Goal: Find specific page/section: Find specific page/section

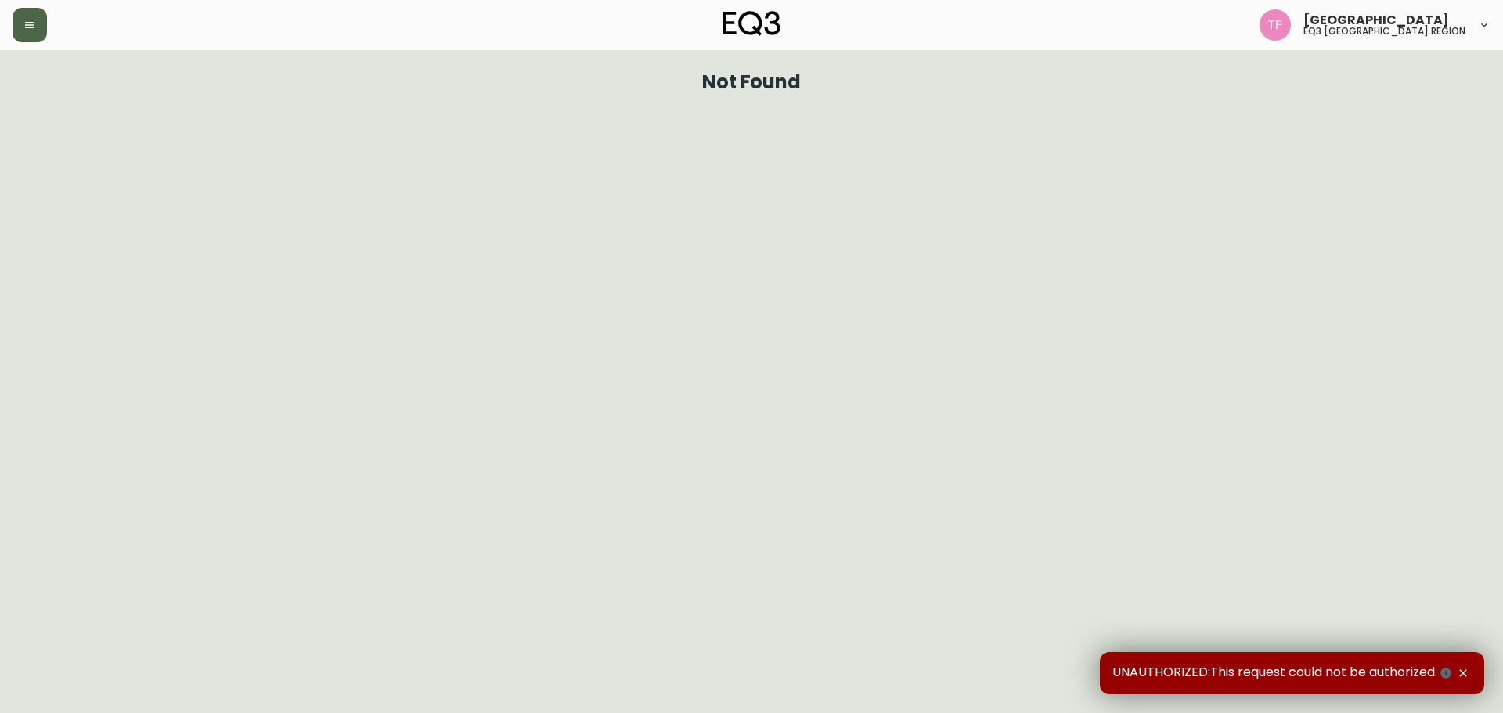
click at [22, 27] on button "button" at bounding box center [30, 25] width 34 height 34
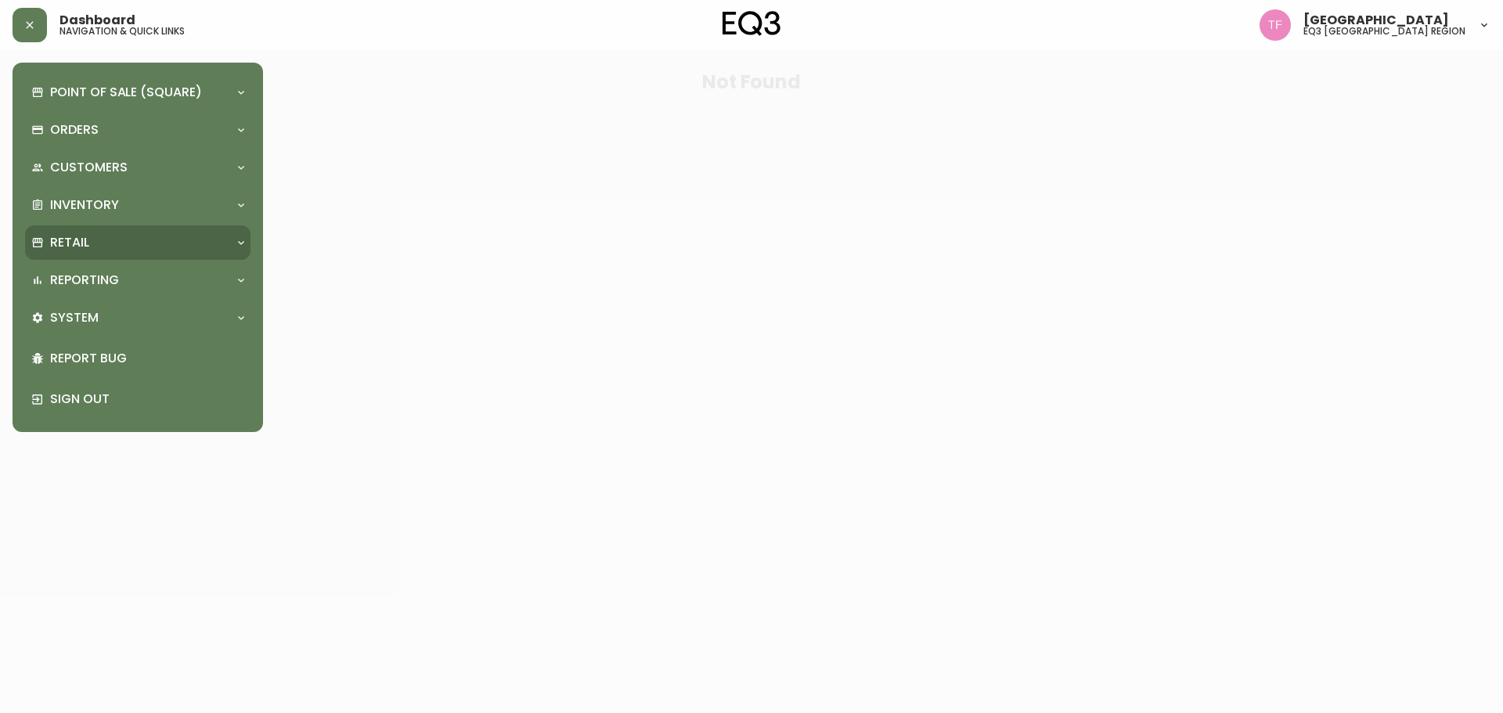
click at [160, 250] on div "Retail" at bounding box center [129, 242] width 197 height 17
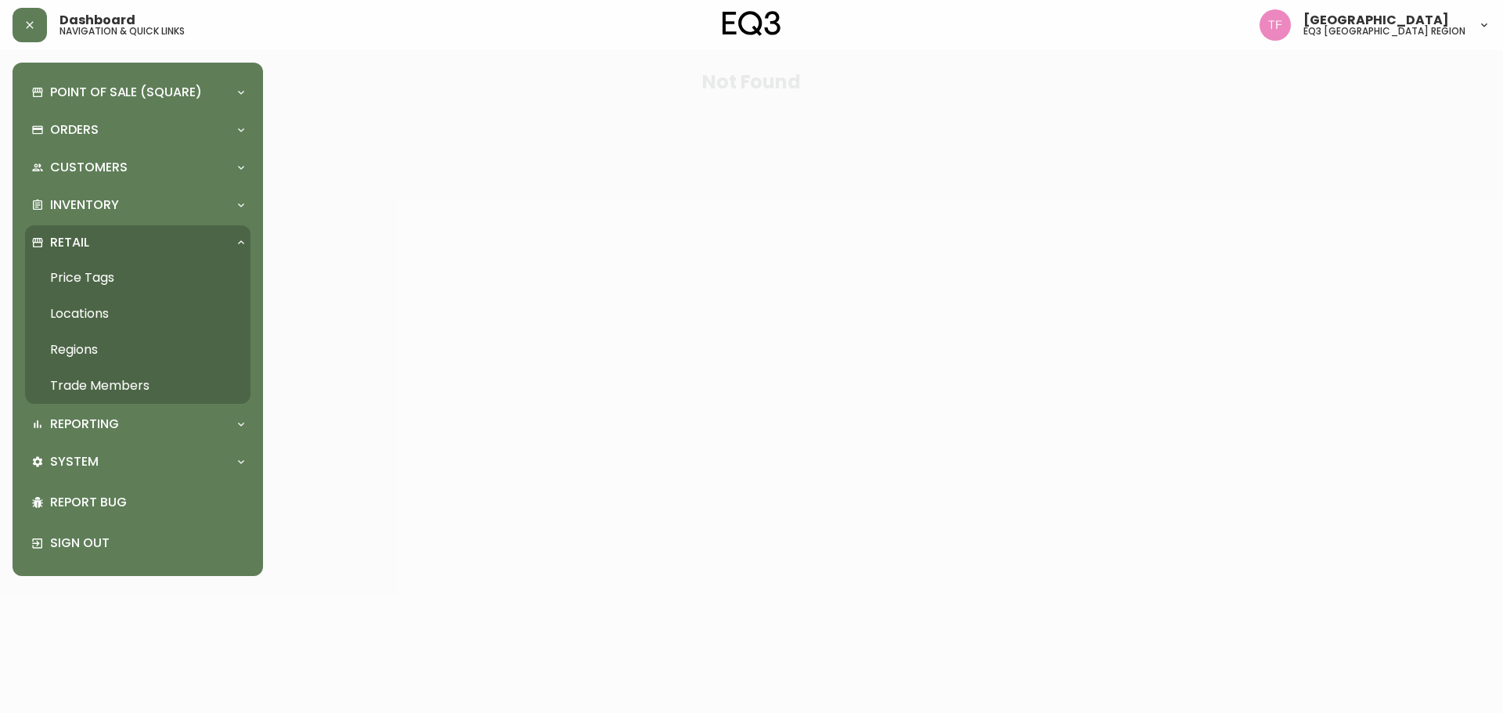
click at [121, 379] on link "Trade Members" at bounding box center [137, 386] width 225 height 36
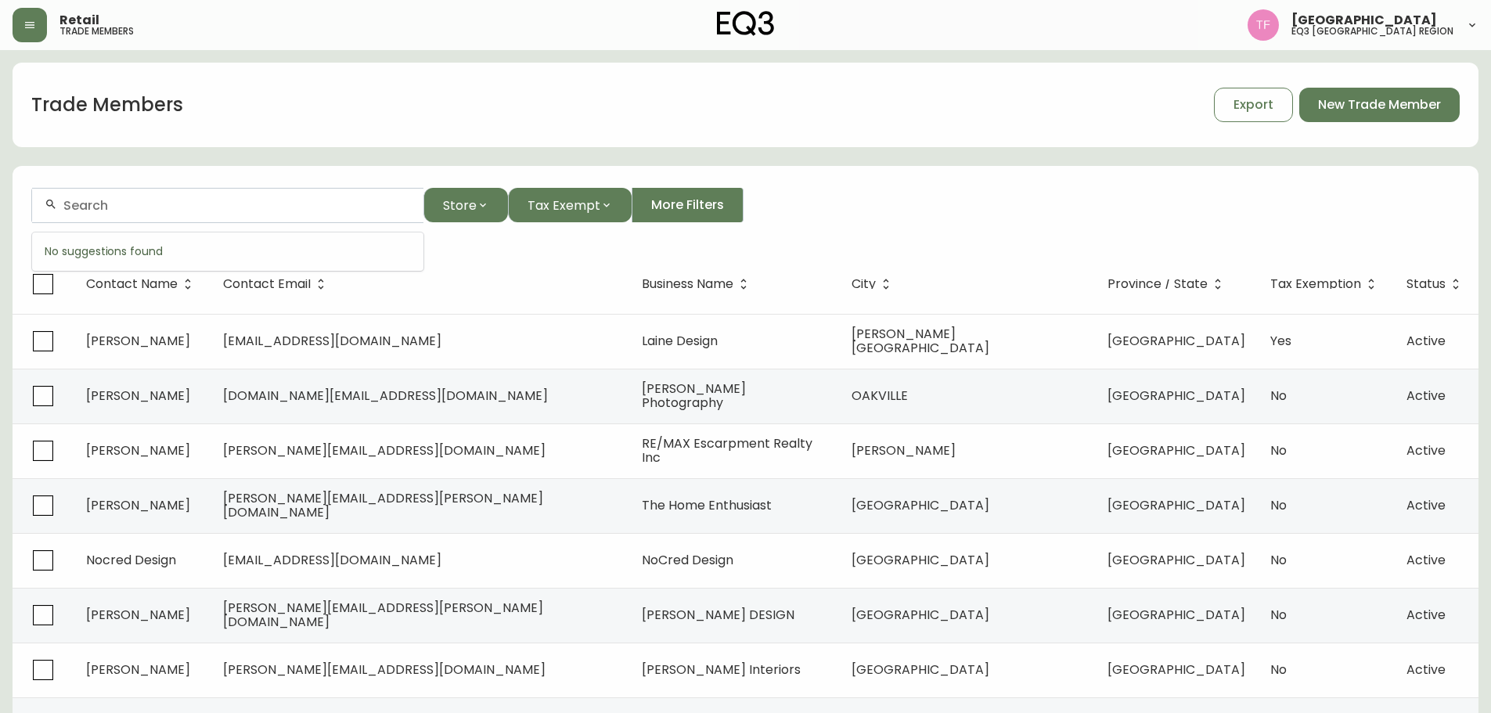
paste input "CLM Homes"
click at [172, 199] on input "CLM Homes" at bounding box center [237, 205] width 348 height 15
paste input "[PERSON_NAME] Photography"
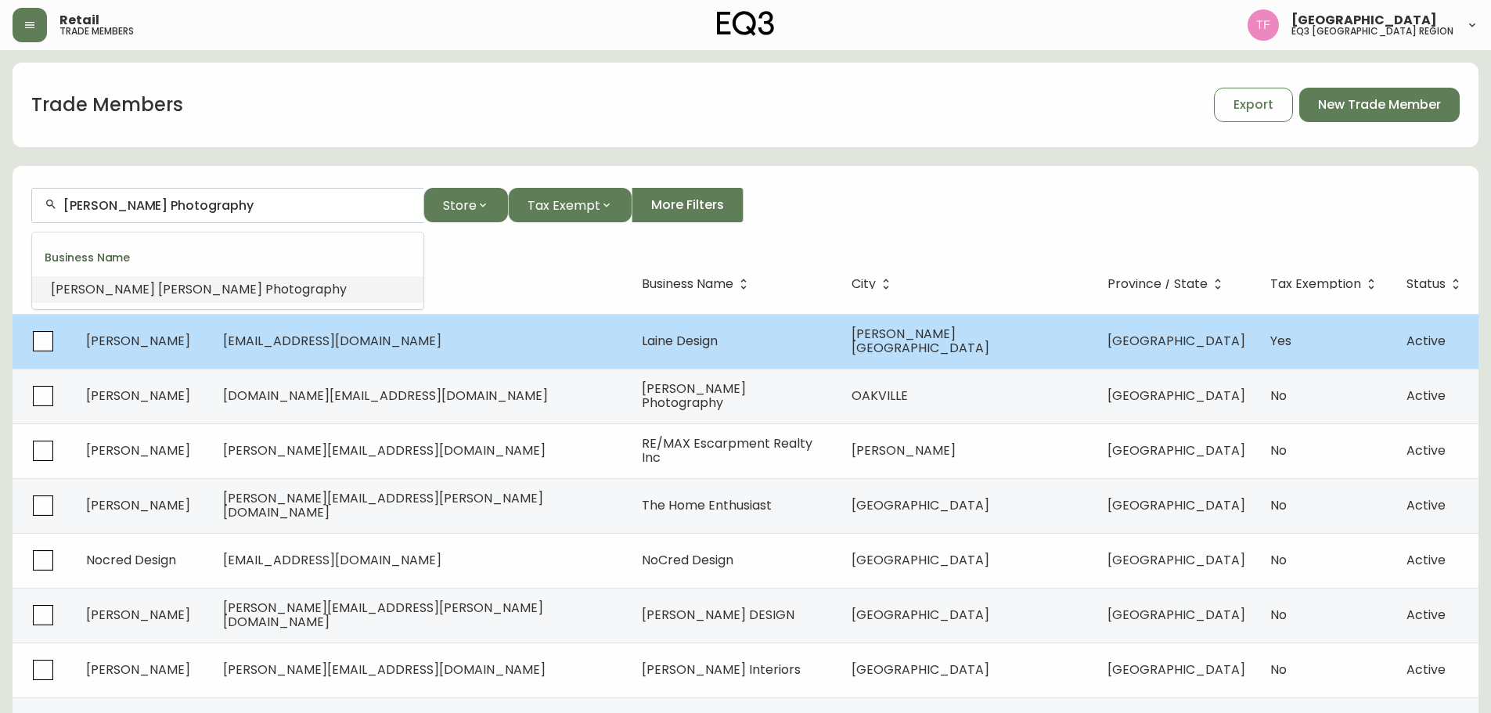
type input "[PERSON_NAME] Photography"
